Goal: Transaction & Acquisition: Purchase product/service

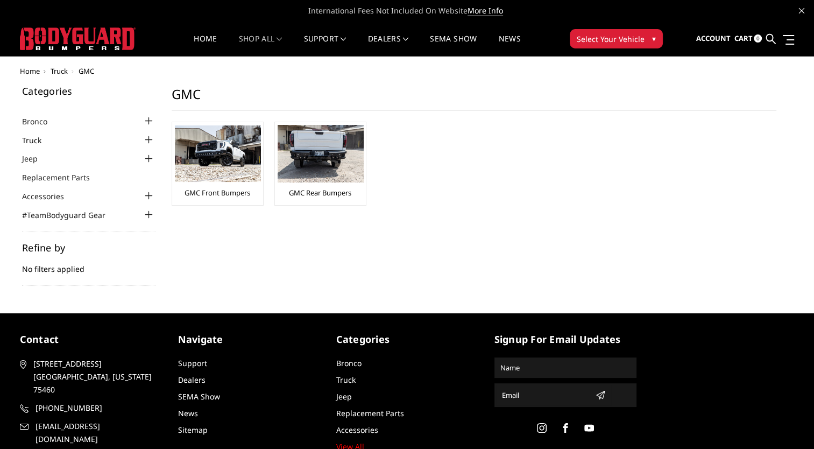
click at [52, 139] on link "Truck" at bounding box center [38, 139] width 33 height 11
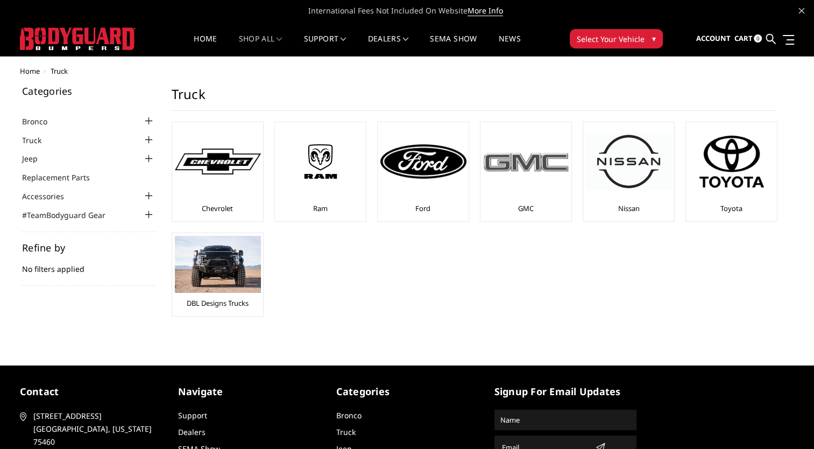
click at [526, 162] on img at bounding box center [526, 162] width 86 height 24
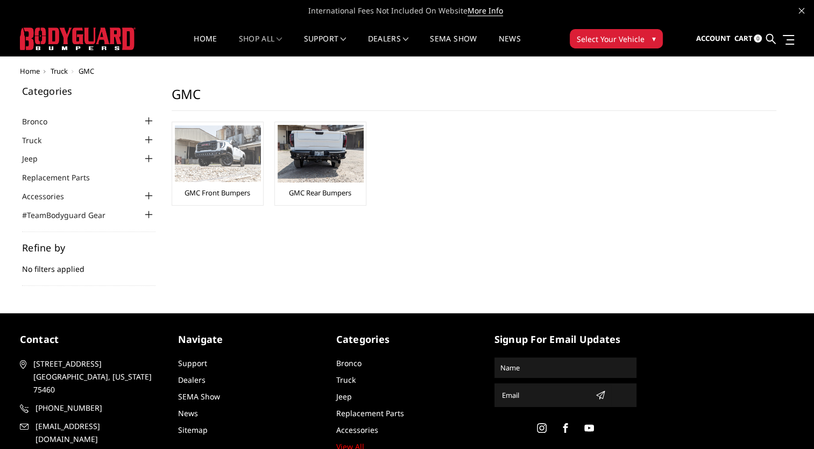
click at [225, 151] on img at bounding box center [218, 153] width 86 height 56
